Goal: Check status: Check status

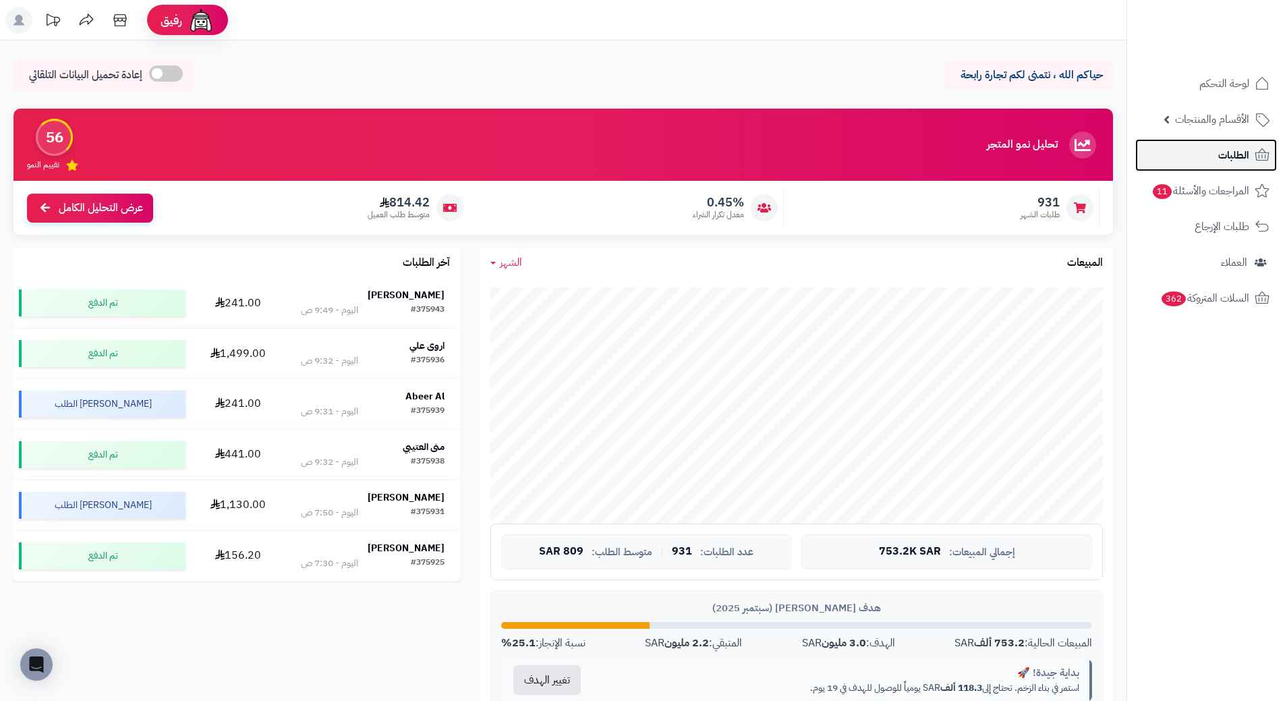
click at [1252, 148] on link "الطلبات" at bounding box center [1206, 155] width 142 height 32
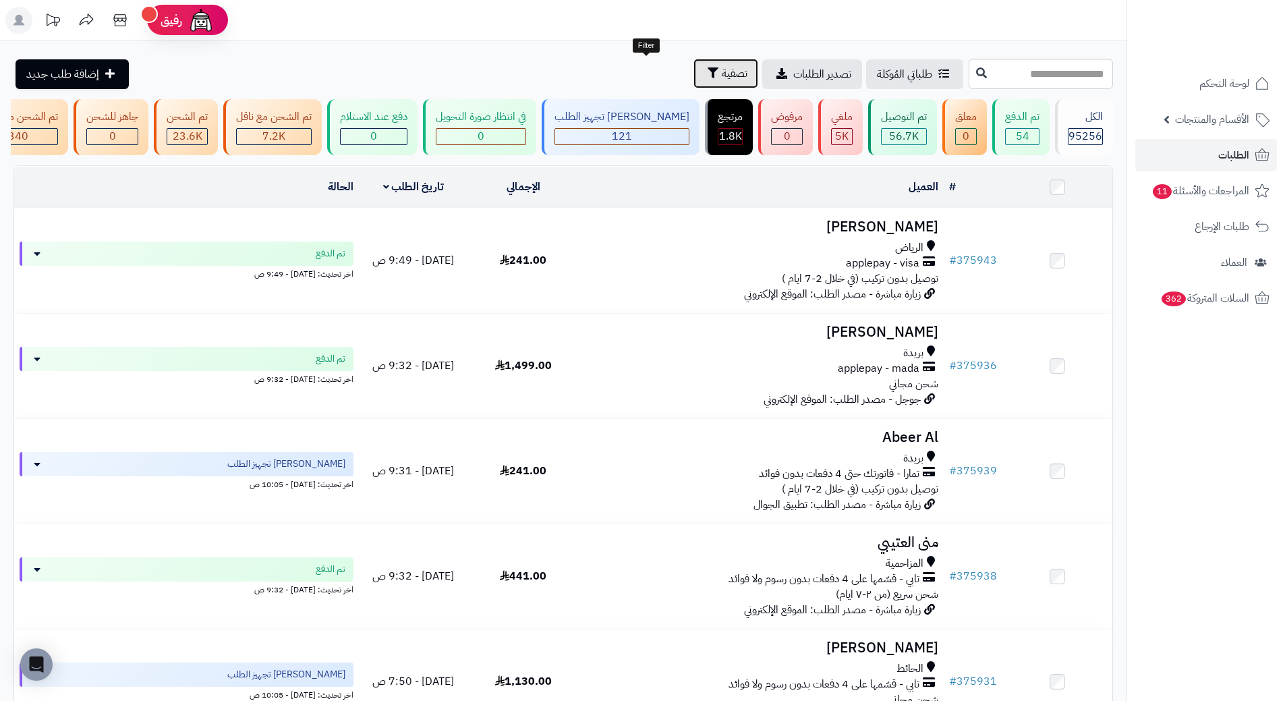
click at [693, 67] on button "تصفية" at bounding box center [725, 74] width 65 height 30
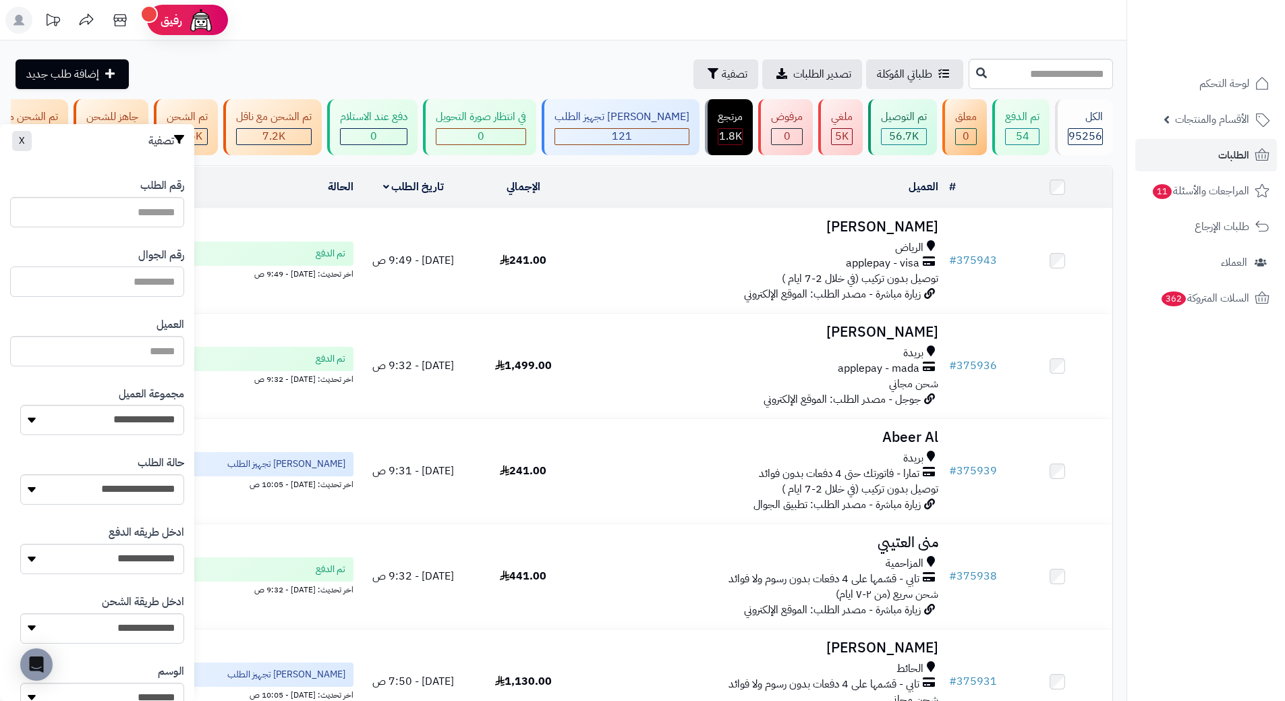
click at [111, 289] on input "text" at bounding box center [97, 281] width 174 height 30
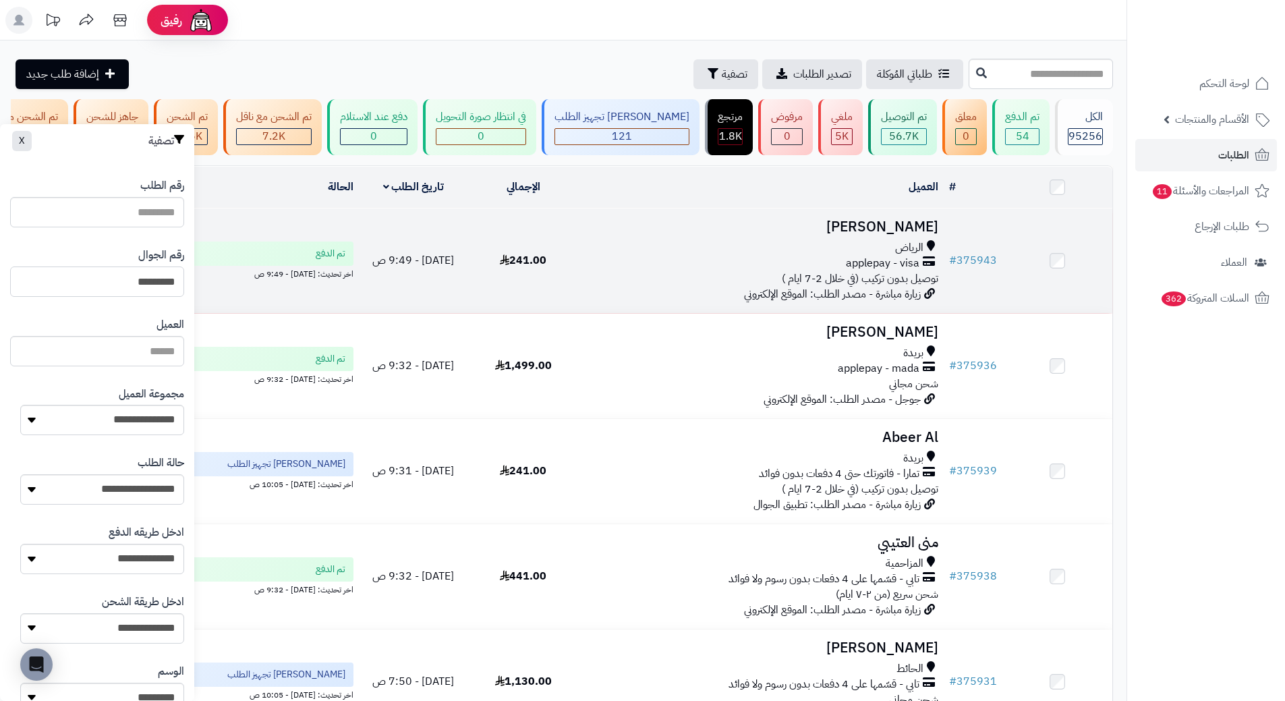
type input "*********"
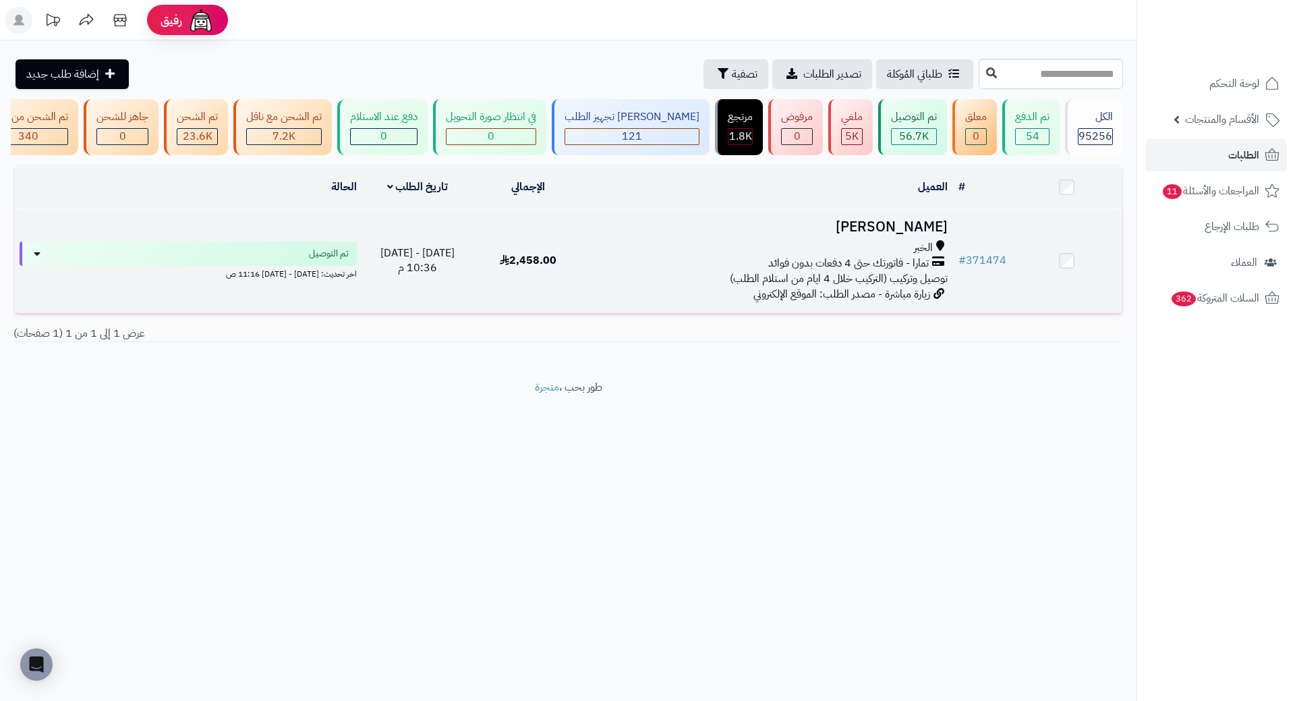
click at [912, 235] on h3 "محمد عبد الخالق" at bounding box center [768, 227] width 358 height 16
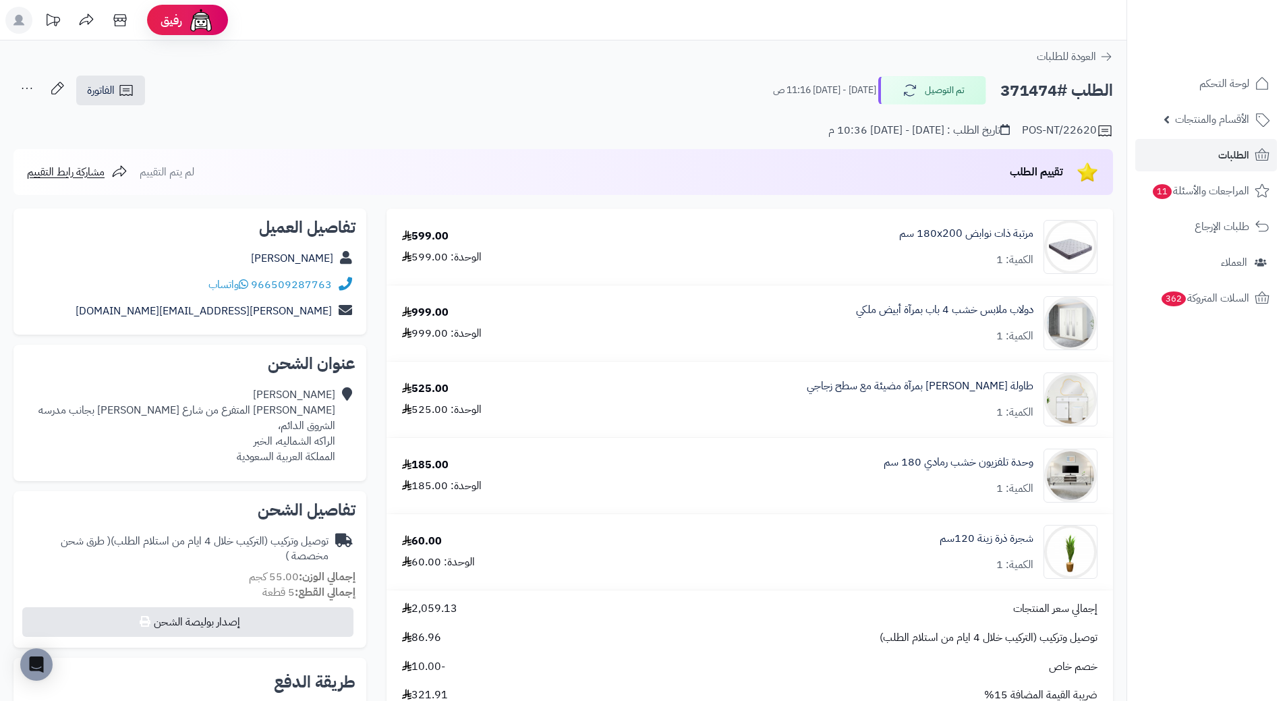
click at [1036, 87] on h2 "الطلب #371474" at bounding box center [1056, 91] width 113 height 28
copy h2 "371474"
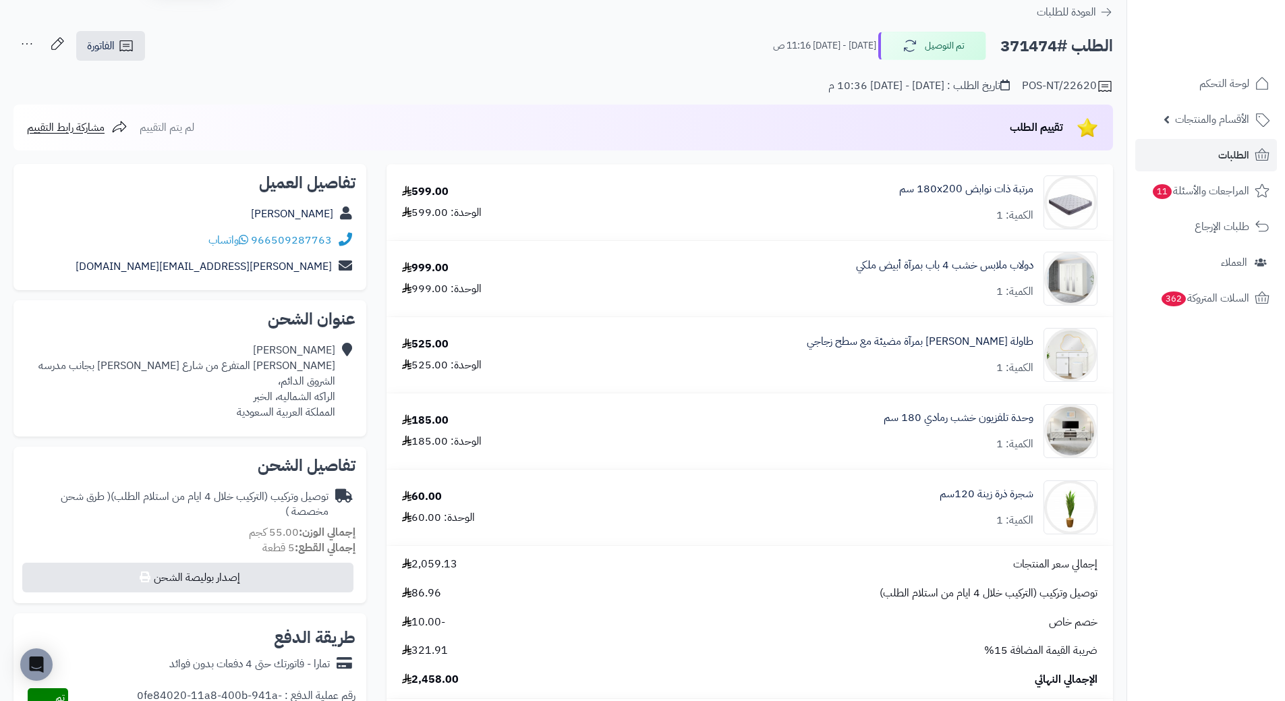
scroll to position [67, 0]
